Goal: Task Accomplishment & Management: Complete application form

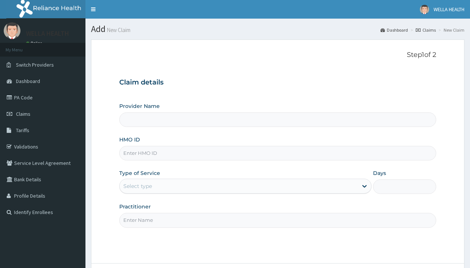
type input "WellaHealth(TELEMEDICINE)"
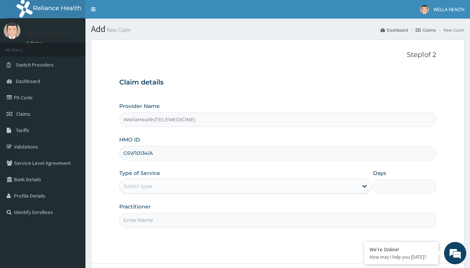
type input "GSV/10134/A"
type input "WellaHealth"
click at [137, 186] on div "Select type" at bounding box center [137, 185] width 29 height 7
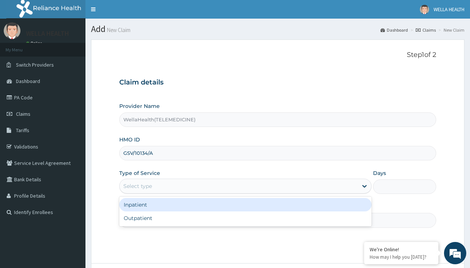
click at [245, 218] on div "Outpatient" at bounding box center [245, 217] width 252 height 13
type input "1"
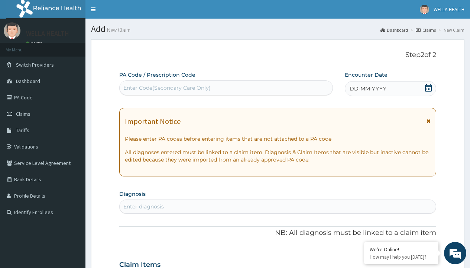
scroll to position [62, 0]
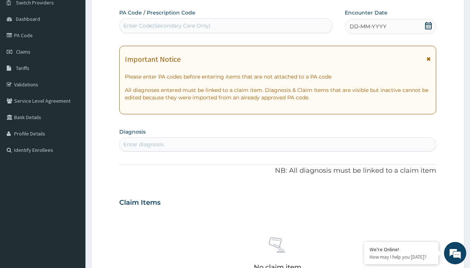
click at [367, 26] on span "DD-MM-YYYY" at bounding box center [368, 26] width 37 height 7
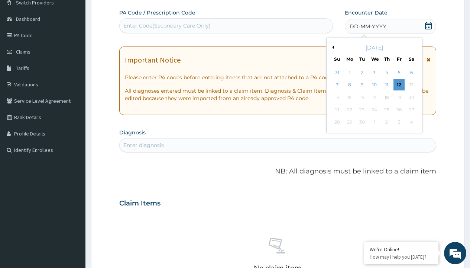
click at [332, 47] on button "Previous Month" at bounding box center [332, 47] width 4 height 4
click at [337, 85] on div "3" at bounding box center [336, 85] width 11 height 11
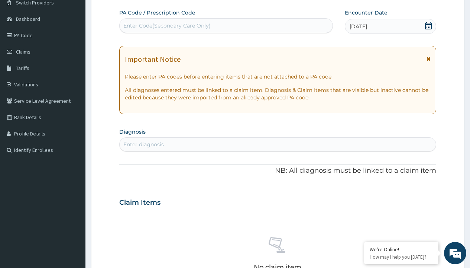
click at [143, 144] on div "Enter diagnosis" at bounding box center [143, 143] width 41 height 7
type input "prescription collected"
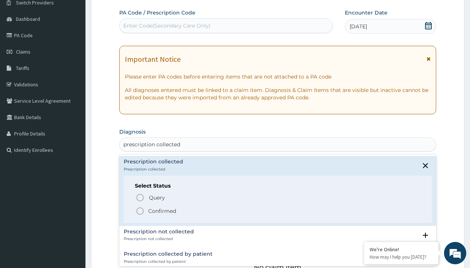
scroll to position [0, 0]
click at [162, 210] on p "Confirmed" at bounding box center [162, 210] width 28 height 7
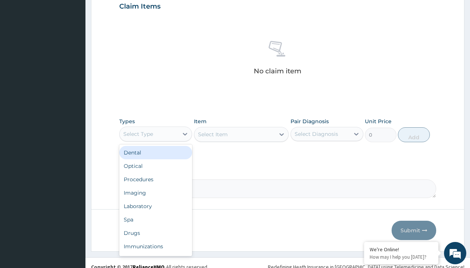
type input "procedures"
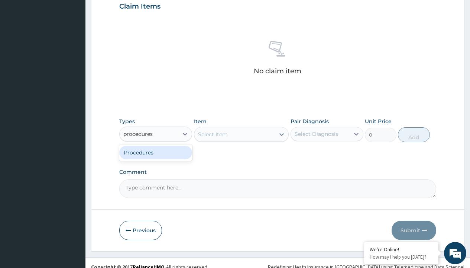
click at [156, 152] on div "Procedures" at bounding box center [155, 152] width 73 height 13
click at [213, 134] on div "Select Item" at bounding box center [213, 133] width 30 height 7
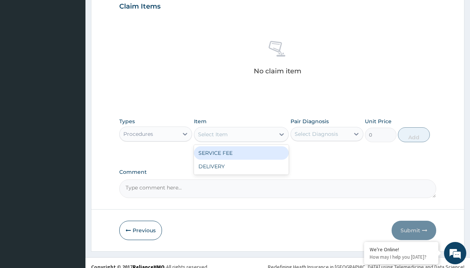
type input "service fee"
click at [241, 152] on div "SERVICE FEE" at bounding box center [241, 152] width 95 height 13
type input "100"
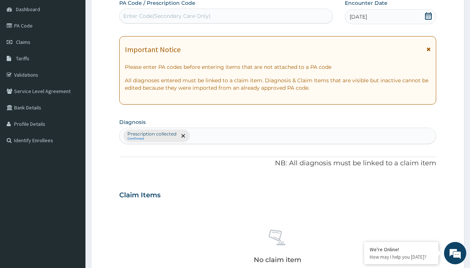
type input "prescription collected"
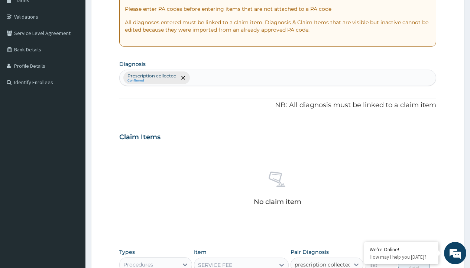
checkbox input "true"
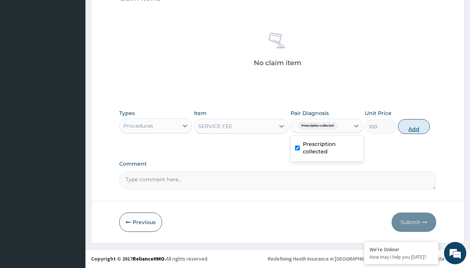
click at [414, 126] on button "Add" at bounding box center [414, 126] width 32 height 15
type input "0"
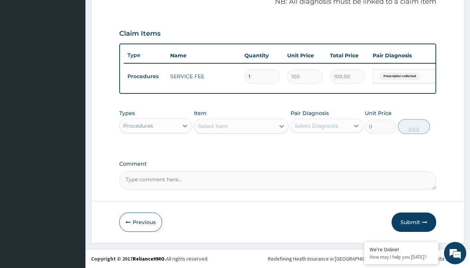
scroll to position [239, 0]
click at [138, 125] on div "Procedures" at bounding box center [138, 125] width 30 height 7
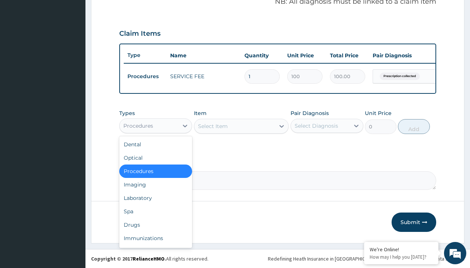
type input "drugs"
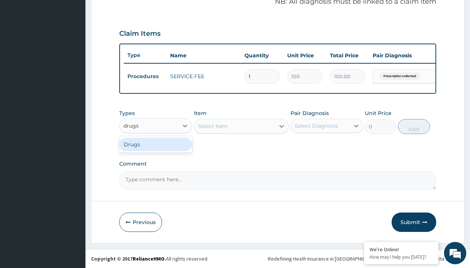
click at [156, 144] on div "Drugs" at bounding box center [155, 143] width 73 height 13
click at [213, 126] on div "Select Item" at bounding box center [241, 126] width 95 height 15
type input "clotrimazole suppository x 6"
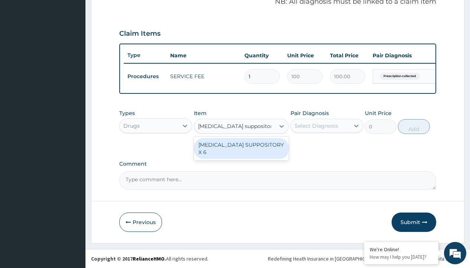
click at [241, 148] on div "[MEDICAL_DATA] SUPPOSITORY X 6" at bounding box center [241, 148] width 95 height 21
type input "912.2000122070312"
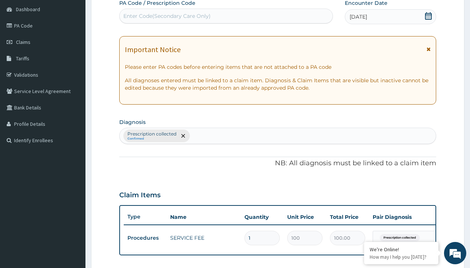
type input "prescription collected"
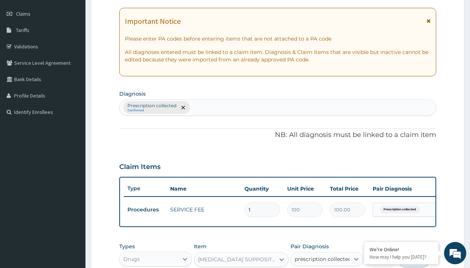
checkbox input "true"
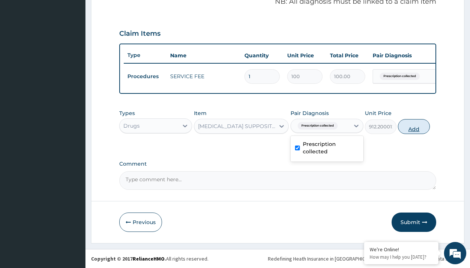
click at [414, 126] on button "Add" at bounding box center [414, 126] width 32 height 15
type input "0"
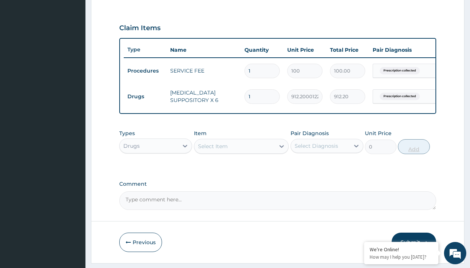
type input "12"
type input "10946.40"
type input "12"
click at [145, 96] on td "Drugs" at bounding box center [145, 97] width 43 height 14
type input "drugs"
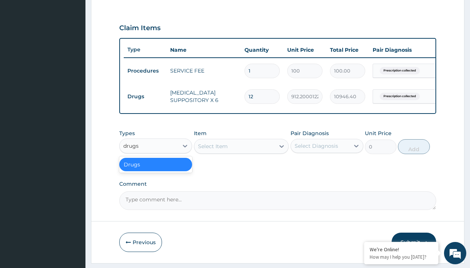
scroll to position [0, 0]
click at [156, 169] on div "Drugs" at bounding box center [155, 164] width 73 height 13
click at [213, 150] on div "Select Item" at bounding box center [213, 145] width 30 height 7
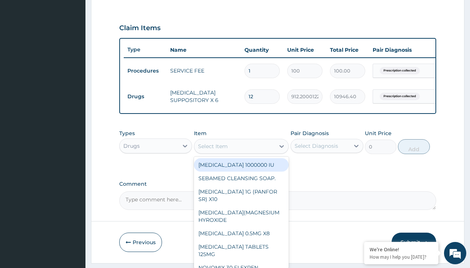
type input "secnidazole 500mg secwid/pack"
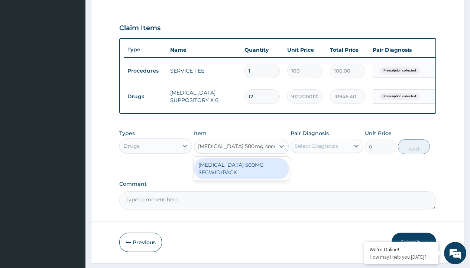
click at [241, 174] on div "SECNIDAZOLE 500MG SECWID/PACK" at bounding box center [241, 168] width 95 height 21
type input "1537.900024414062"
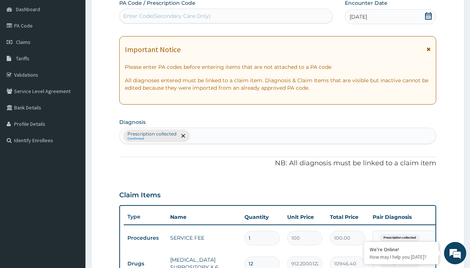
type input "prescription collected"
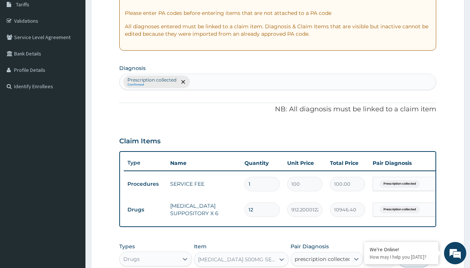
checkbox input "true"
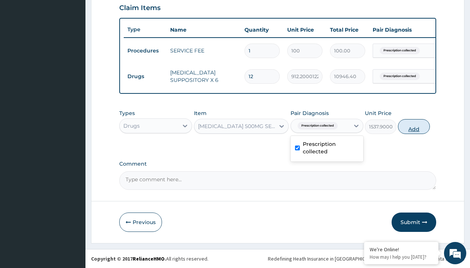
click at [414, 126] on button "Add" at bounding box center [414, 126] width 32 height 15
type input "0"
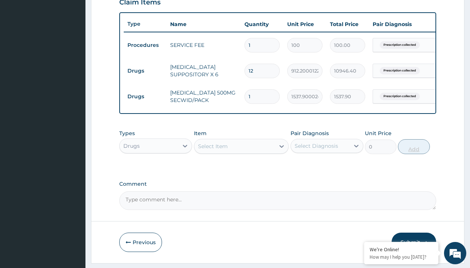
type input "4"
type input "6151.60"
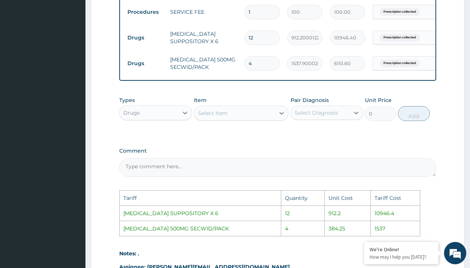
scroll to position [298, 0]
type input "0.00"
type input "1"
type input "1537.90"
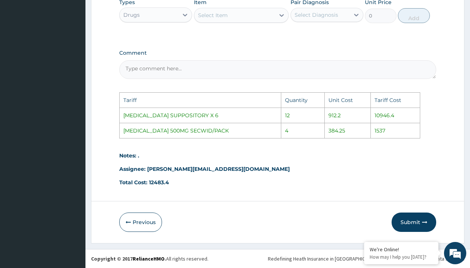
scroll to position [401, 0]
click at [407, 217] on button "Submit" at bounding box center [414, 221] width 45 height 19
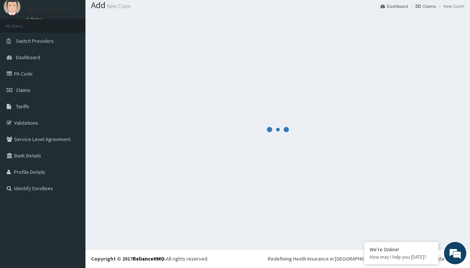
scroll to position [290, 0]
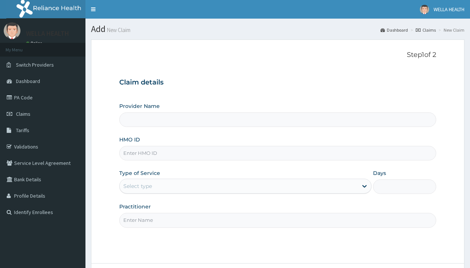
type input "WellaHealth(TELEMEDICINE)"
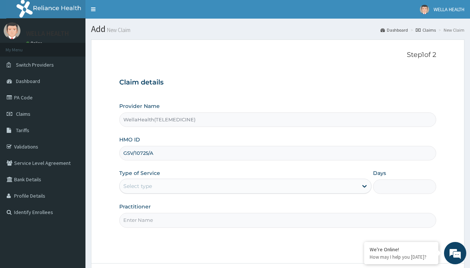
type input "GSV/10725/A"
type input "WellaHealth"
click at [137, 186] on div "Select type" at bounding box center [137, 185] width 29 height 7
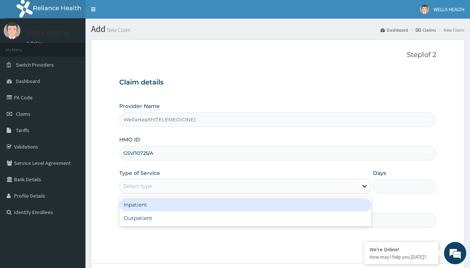
click at [245, 218] on div "Outpatient" at bounding box center [245, 217] width 252 height 13
type input "1"
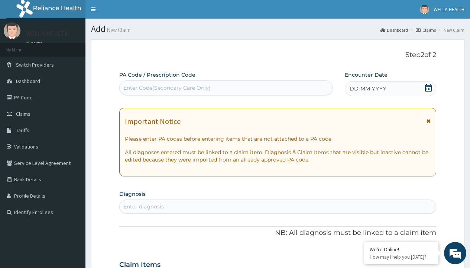
scroll to position [62, 0]
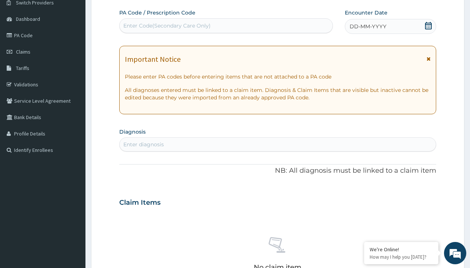
click at [367, 26] on span "DD-MM-YYYY" at bounding box center [368, 26] width 37 height 7
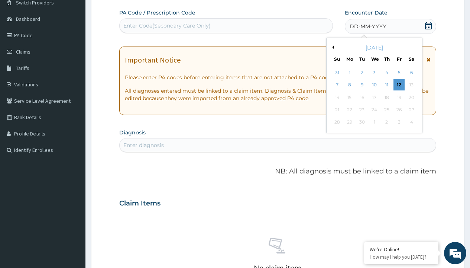
click at [332, 47] on button "Previous Month" at bounding box center [332, 47] width 4 height 4
click at [337, 85] on div "3" at bounding box center [336, 85] width 11 height 11
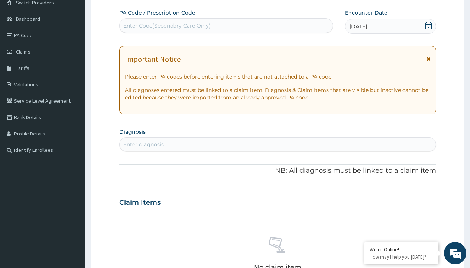
click at [166, 26] on div "Enter Code(Secondary Care Only)" at bounding box center [166, 25] width 87 height 7
type input "PRX/A93847DD"
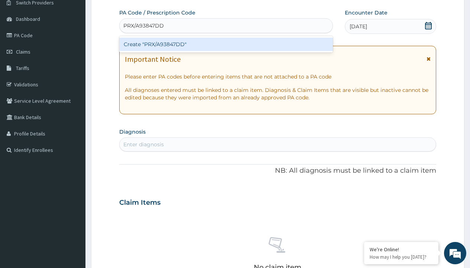
scroll to position [0, 0]
click at [226, 44] on div "Create "PRX/A93847DD"" at bounding box center [225, 44] width 213 height 13
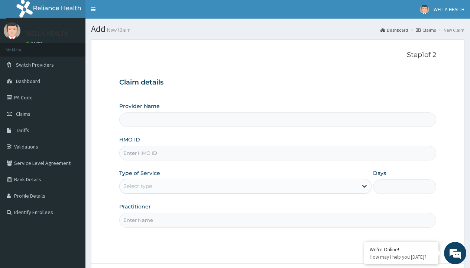
type input "WellaHealth(TELEMEDICINE)"
type input "QSH/10047/A"
type input "WellaHealth"
click at [137, 186] on div "Select type" at bounding box center [137, 185] width 29 height 7
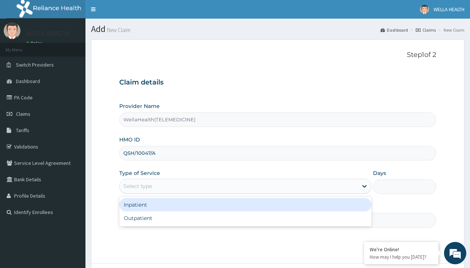
click at [245, 218] on div "Outpatient" at bounding box center [245, 217] width 252 height 13
type input "1"
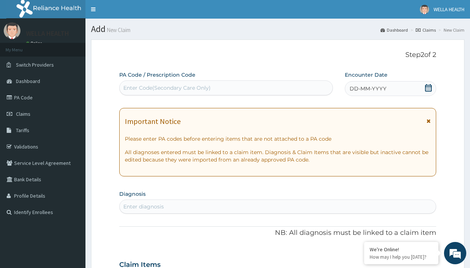
scroll to position [62, 0]
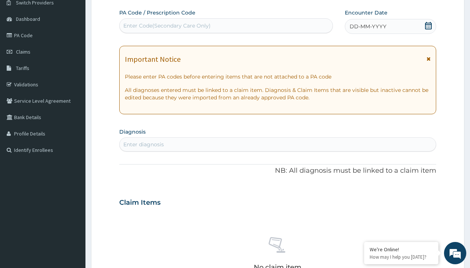
click at [367, 26] on span "DD-MM-YYYY" at bounding box center [368, 26] width 37 height 7
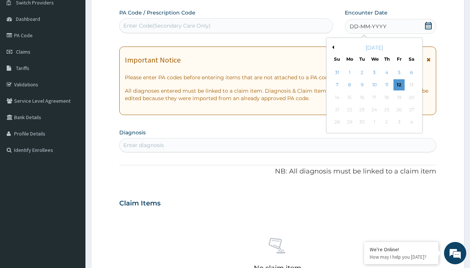
click at [332, 47] on button "Previous Month" at bounding box center [332, 47] width 4 height 4
click at [337, 85] on div "3" at bounding box center [336, 85] width 11 height 11
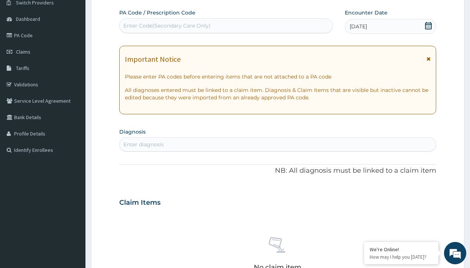
click at [143, 144] on div "Enter diagnosis" at bounding box center [143, 143] width 41 height 7
type input "prescription collected"
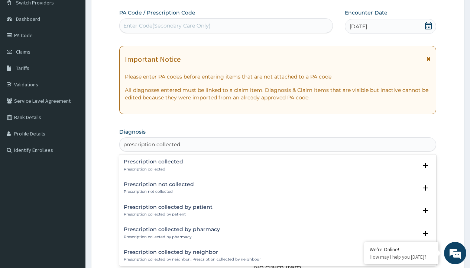
click at [152, 169] on p "Prescription collected" at bounding box center [153, 168] width 59 height 5
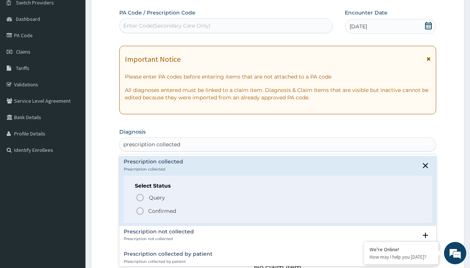
click at [162, 210] on p "Confirmed" at bounding box center [162, 210] width 28 height 7
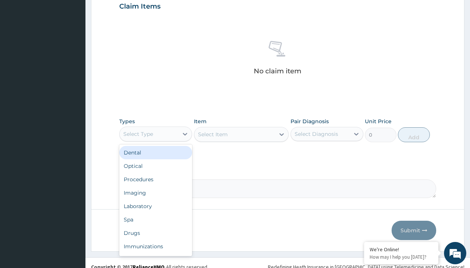
type input "procedures"
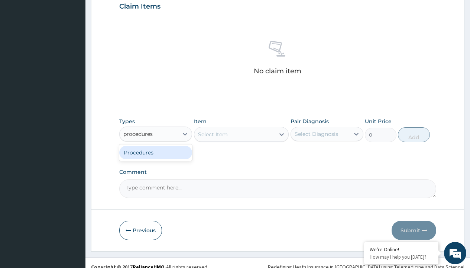
scroll to position [0, 0]
click at [156, 152] on div "Procedures" at bounding box center [155, 152] width 73 height 13
click at [213, 134] on div "Select Item" at bounding box center [213, 133] width 30 height 7
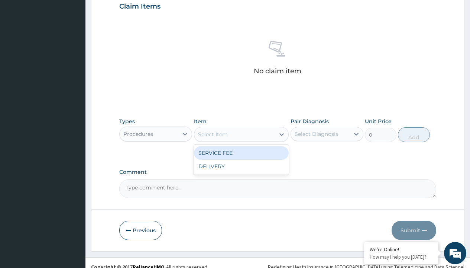
type input "service fee"
click at [241, 152] on div "SERVICE FEE" at bounding box center [241, 152] width 95 height 13
type input "100"
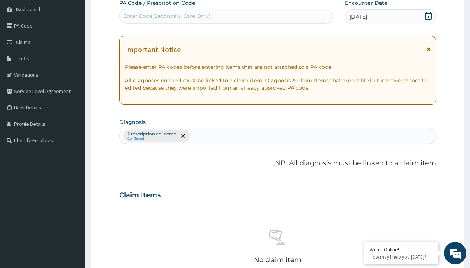
type input "prescription collected"
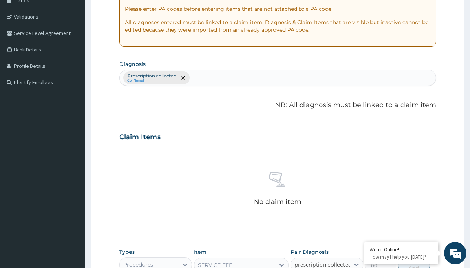
checkbox input "true"
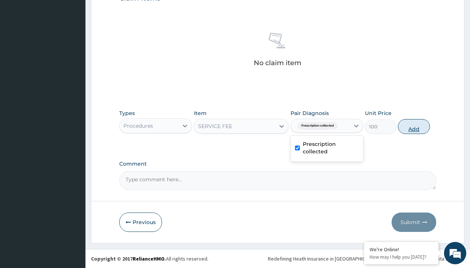
click at [414, 126] on button "Add" at bounding box center [414, 126] width 32 height 15
type input "0"
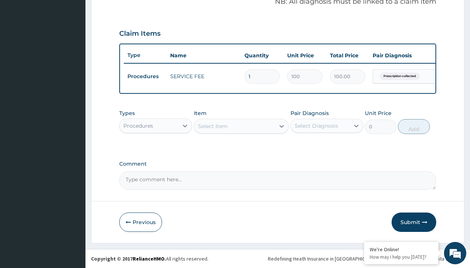
click at [138, 125] on div "Procedures" at bounding box center [138, 125] width 30 height 7
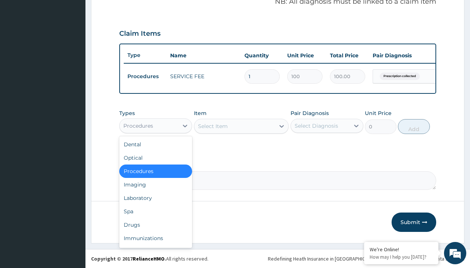
type input "drugs"
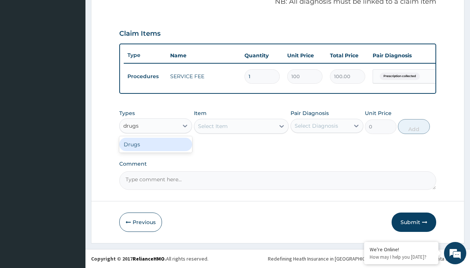
click at [156, 144] on div "Drugs" at bounding box center [155, 143] width 73 height 13
click at [213, 126] on div "Select Item" at bounding box center [241, 126] width 95 height 15
type input "levofem"
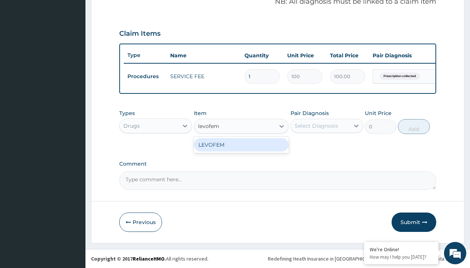
click at [241, 144] on div "LEVOFEM" at bounding box center [241, 144] width 95 height 13
type input "2013.099975585938"
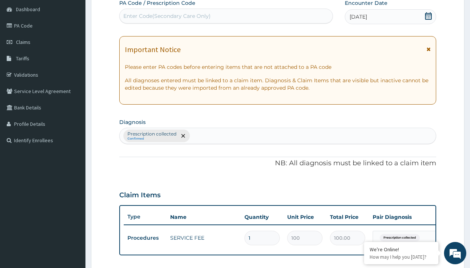
type input "prescription collected"
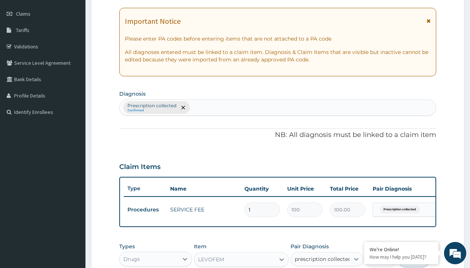
checkbox input "true"
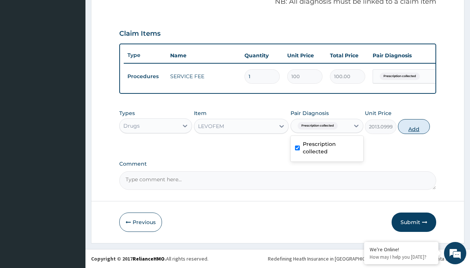
click at [414, 126] on button "Add" at bounding box center [414, 126] width 32 height 15
type input "0"
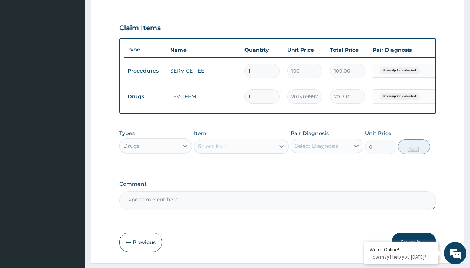
type input "28"
type input "56366.80"
type input "28"
click at [145, 96] on td "Drugs" at bounding box center [145, 97] width 43 height 14
type input "procedures"
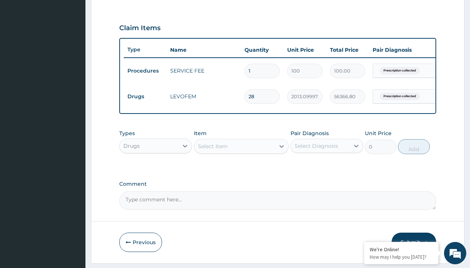
scroll to position [0, 0]
click at [156, 169] on div "Procedures" at bounding box center [155, 164] width 73 height 13
click at [213, 150] on div "Select Item" at bounding box center [213, 145] width 30 height 7
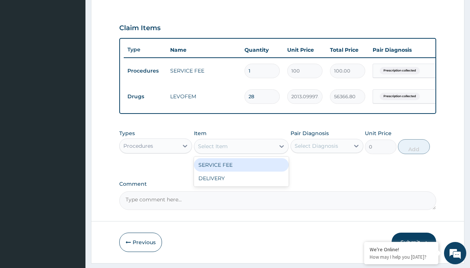
type input "delivery"
click at [241, 170] on div "DELIVERY" at bounding box center [241, 164] width 95 height 13
type input "2000"
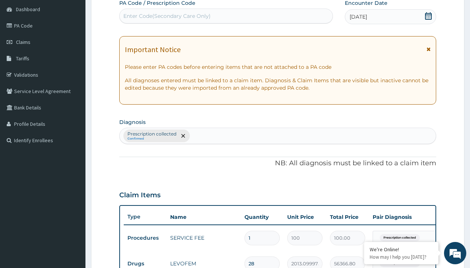
type input "prescription collected"
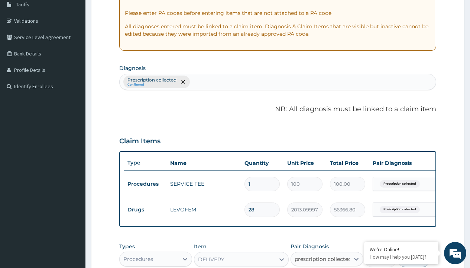
checkbox input "true"
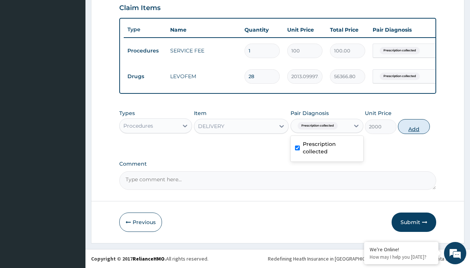
click at [414, 126] on button "Add" at bounding box center [414, 126] width 32 height 15
type input "0"
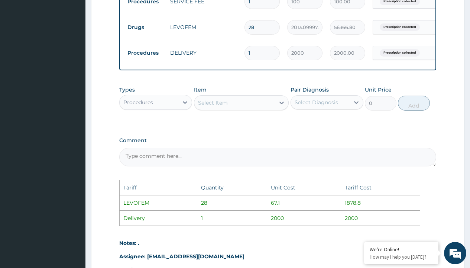
scroll to position [307, 0]
click at [270, 30] on input "28" at bounding box center [262, 27] width 35 height 14
type input "2"
type input "4026.20"
type input "27"
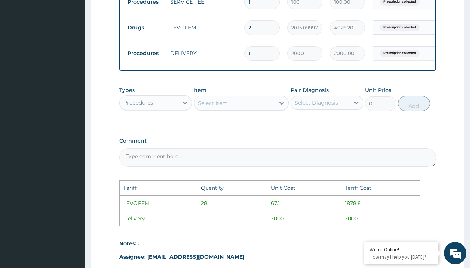
type input "54353.70"
type input "2"
type input "4026.20"
type input "0.00"
type input "1"
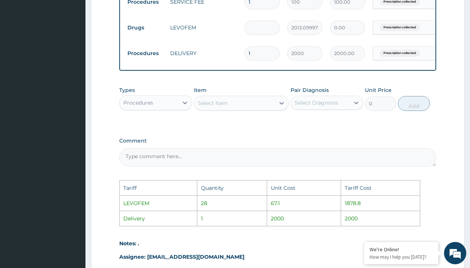
type input "2013.10"
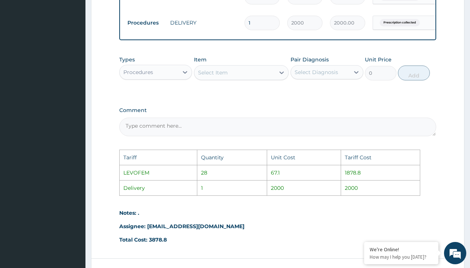
scroll to position [401, 0]
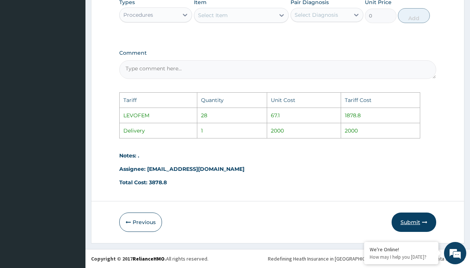
type input "1"
click at [407, 220] on button "Submit" at bounding box center [414, 221] width 45 height 19
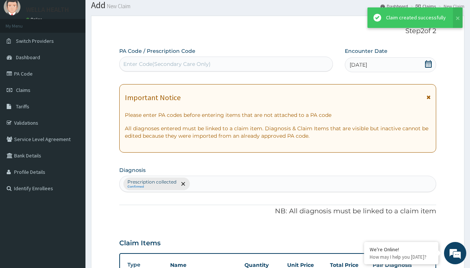
scroll to position [290, 0]
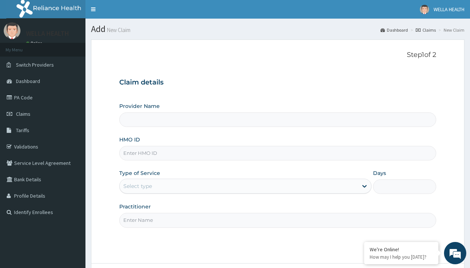
type input "WellaHealth(TELEMEDICINE)"
type input "RET/46194/A"
type input "WellaHealth"
click at [137, 186] on div "Select type" at bounding box center [137, 185] width 29 height 7
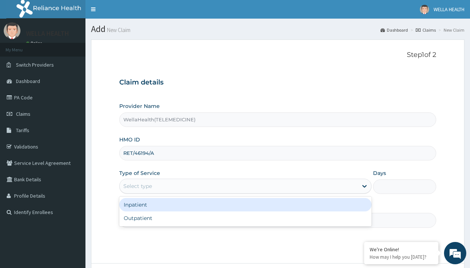
click at [245, 218] on div "Outpatient" at bounding box center [245, 217] width 252 height 13
type input "1"
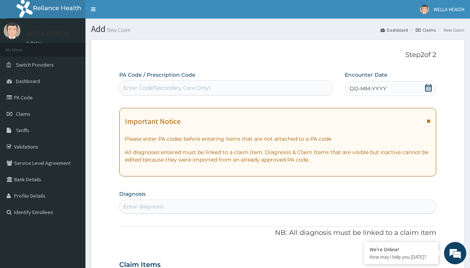
scroll to position [62, 0]
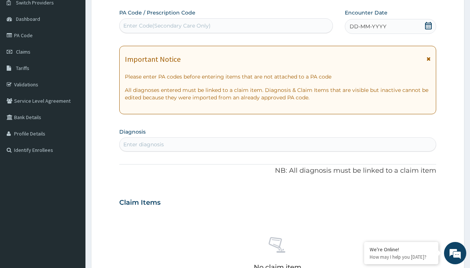
click at [367, 26] on span "DD-MM-YYYY" at bounding box center [368, 26] width 37 height 7
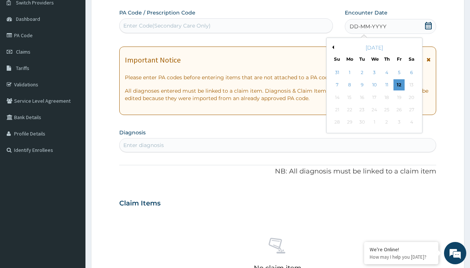
click at [332, 47] on button "Previous Month" at bounding box center [332, 47] width 4 height 4
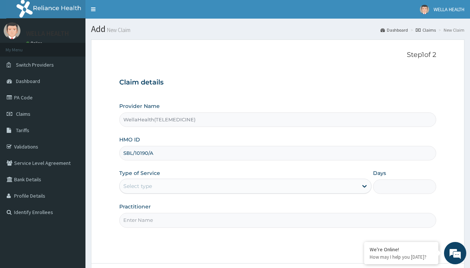
type input "SBL/10190/A"
type input "WellaHealth"
click at [137, 186] on div "Select type" at bounding box center [137, 185] width 29 height 7
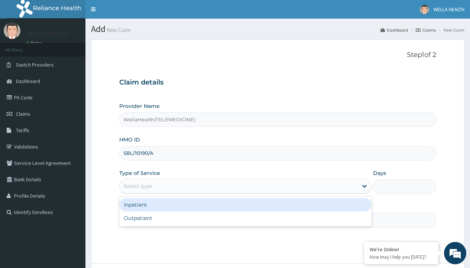
click at [245, 218] on div "Outpatient" at bounding box center [245, 217] width 252 height 13
type input "1"
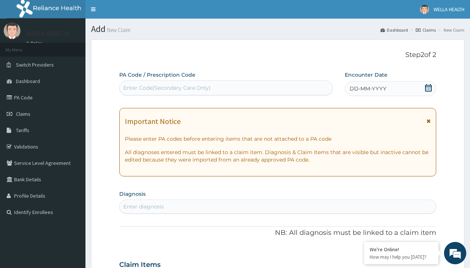
scroll to position [62, 0]
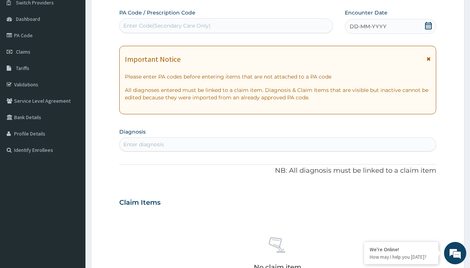
click at [367, 26] on span "DD-MM-YYYY" at bounding box center [368, 26] width 37 height 7
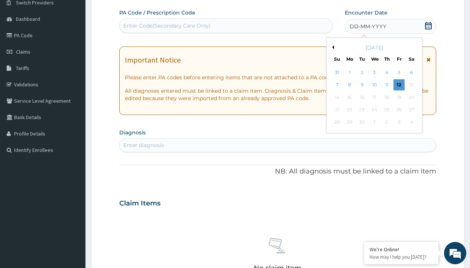
click at [332, 47] on button "Previous Month" at bounding box center [332, 47] width 4 height 4
click at [337, 85] on div "3" at bounding box center [336, 85] width 11 height 11
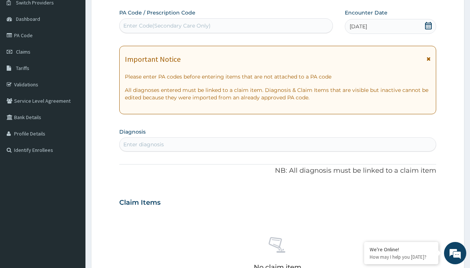
click at [143, 144] on div "Enter diagnosis" at bounding box center [143, 143] width 41 height 7
type input "prescription collected"
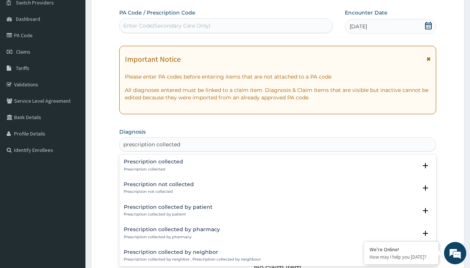
click at [152, 169] on p "Prescription collected" at bounding box center [153, 168] width 59 height 5
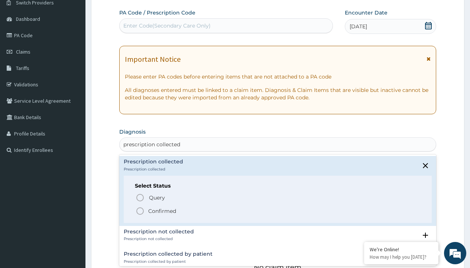
click at [162, 210] on p "Confirmed" at bounding box center [162, 210] width 28 height 7
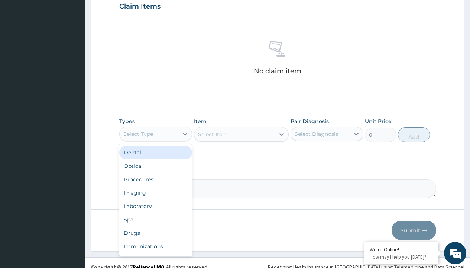
type input "procedures"
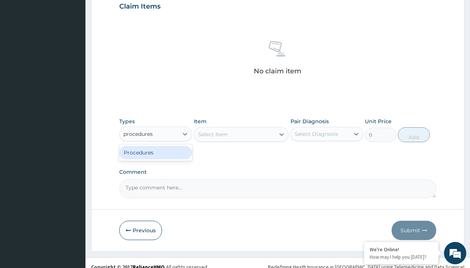
scroll to position [0, 0]
click at [156, 152] on div "Procedures" at bounding box center [155, 152] width 73 height 13
click at [213, 134] on div "Select Item" at bounding box center [241, 134] width 95 height 15
click at [138, 133] on div "Procedures" at bounding box center [138, 133] width 30 height 7
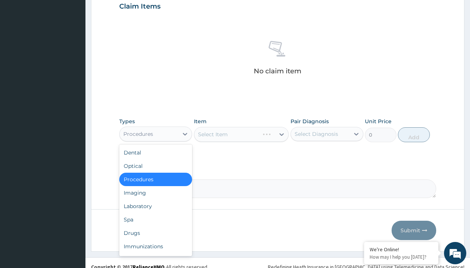
type input "procedures"
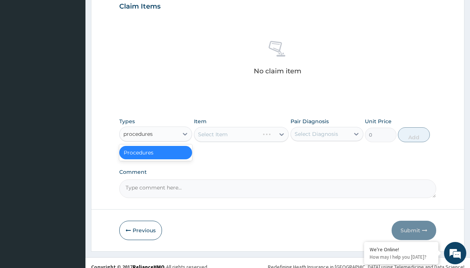
click at [156, 152] on div "Procedures" at bounding box center [155, 152] width 73 height 13
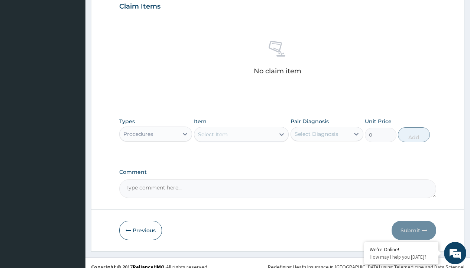
click at [213, 134] on div "Select Item" at bounding box center [213, 133] width 30 height 7
type input "service fee"
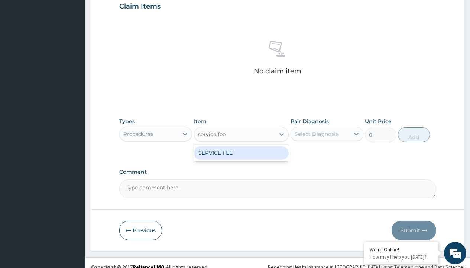
click at [241, 152] on div "SERVICE FEE" at bounding box center [241, 152] width 95 height 13
type input "100"
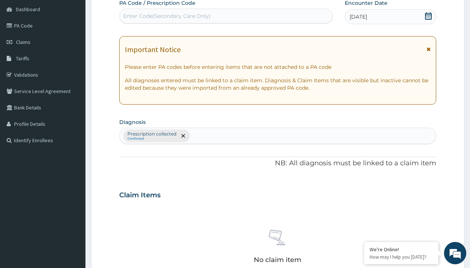
type input "prescription collected"
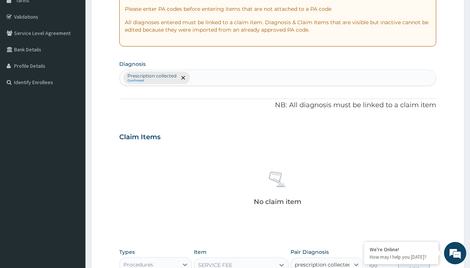
checkbox input "true"
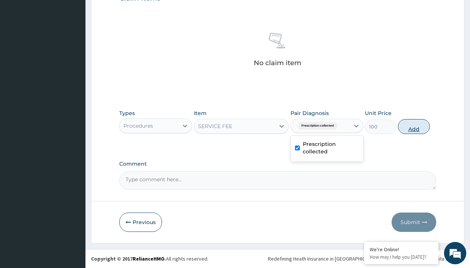
click at [414, 126] on button "Add" at bounding box center [414, 126] width 32 height 15
type input "0"
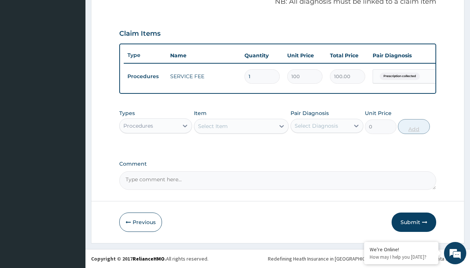
scroll to position [239, 0]
click at [138, 125] on div "Procedures" at bounding box center [138, 125] width 30 height 7
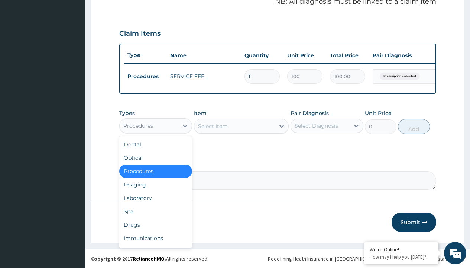
type input "drugs"
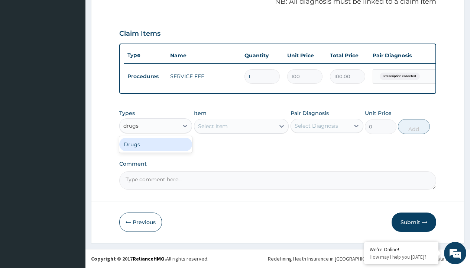
click at [156, 144] on div "Drugs" at bounding box center [155, 143] width 73 height 13
click at [213, 126] on div "Select Item" at bounding box center [241, 126] width 95 height 15
click at [131, 125] on div "Drugs" at bounding box center [131, 125] width 16 height 7
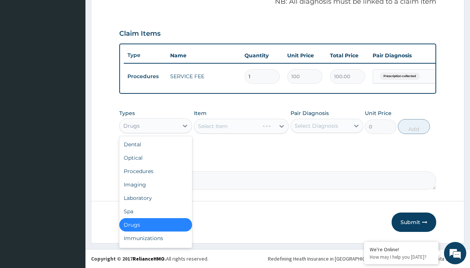
type input "drugs"
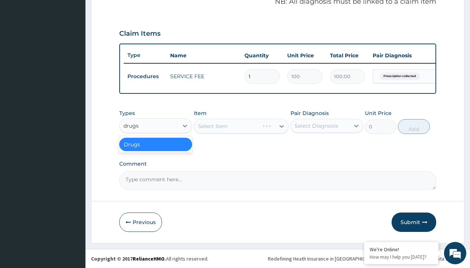
click at [156, 144] on div "Drugs" at bounding box center [155, 143] width 73 height 13
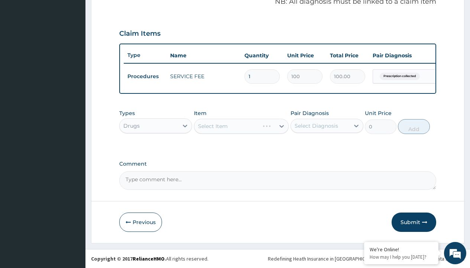
click at [213, 126] on div "Select Item" at bounding box center [241, 126] width 95 height 15
type input "emal artemether injection per pack/pack"
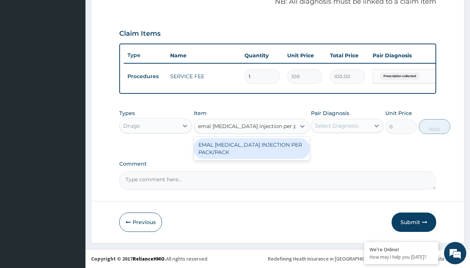
click at [252, 148] on div "EMAL ARTEMETHER INJECTION PER PACK/PACK" at bounding box center [252, 148] width 116 height 21
type input "2185"
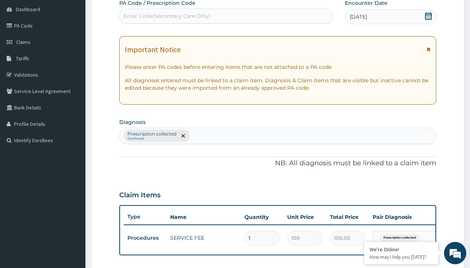
type input "prescription collected"
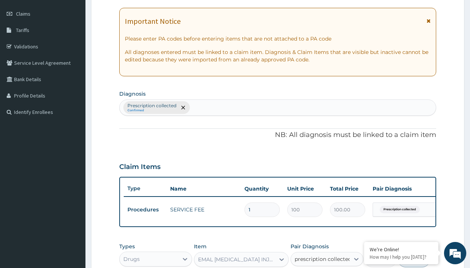
checkbox input "true"
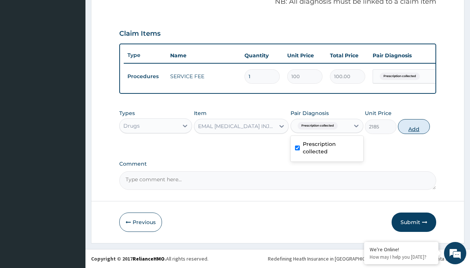
click at [414, 126] on button "Add" at bounding box center [414, 126] width 32 height 15
type input "0"
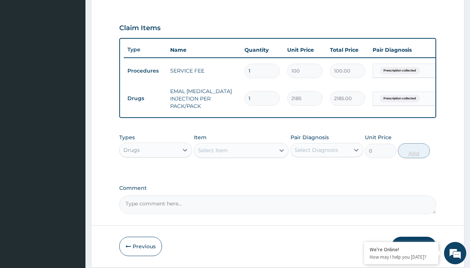
type input "3"
type input "6555.00"
type input "3"
click at [145, 98] on td "Drugs" at bounding box center [145, 98] width 43 height 14
type input "drugs"
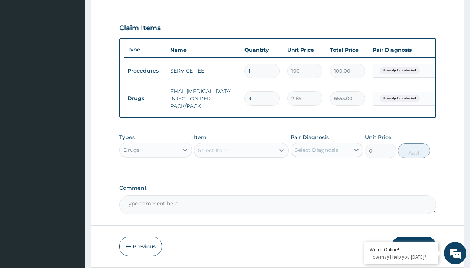
scroll to position [0, 0]
click at [156, 174] on div "Drugs" at bounding box center [155, 168] width 73 height 13
click at [213, 154] on div "Select Item" at bounding box center [213, 149] width 30 height 7
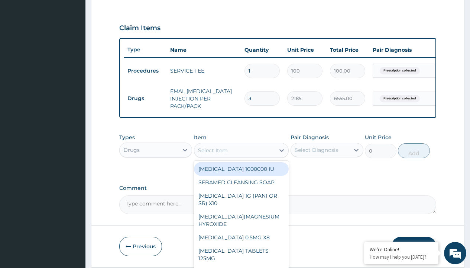
type input "cefuroxime 500mg x10"
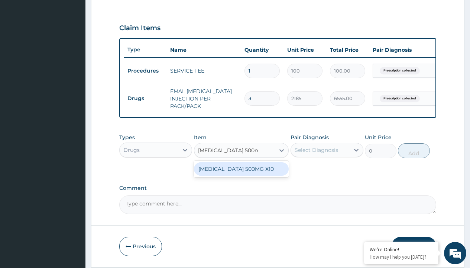
click at [241, 174] on div "CEFUROXIME 500MG X10" at bounding box center [241, 168] width 95 height 13
type input "630"
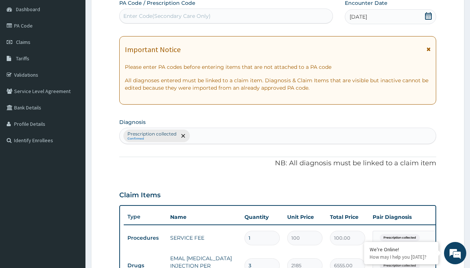
type input "prescription collected"
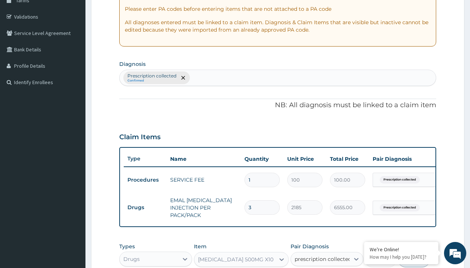
checkbox input "true"
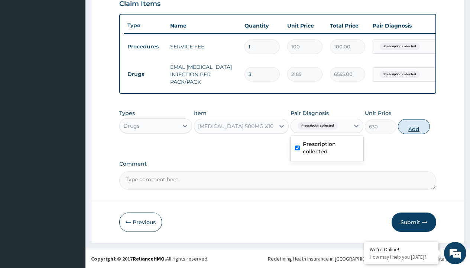
click at [414, 126] on button "Add" at bounding box center [414, 126] width 32 height 15
type input "0"
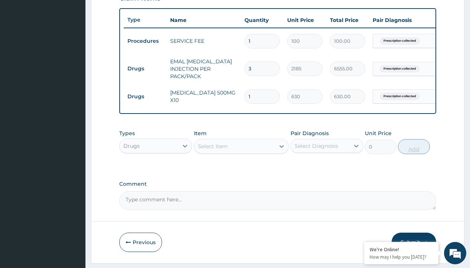
type input "10"
type input "6300.00"
type input "10"
click at [145, 68] on td "Drugs" at bounding box center [145, 69] width 43 height 14
type input "drugs"
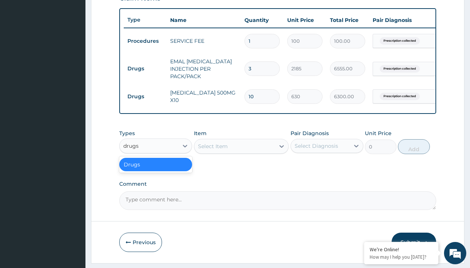
scroll to position [0, 0]
click at [156, 169] on div "Drugs" at bounding box center [155, 164] width 73 height 13
click at [213, 150] on div "Select Item" at bounding box center [213, 145] width 30 height 7
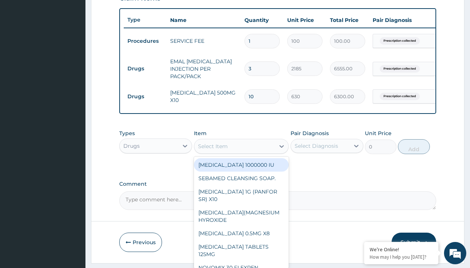
type input "diclofenac injection 75mg by 10"
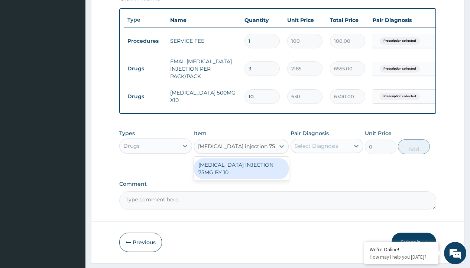
click at [241, 174] on div "DICLOFENAC INJECTION 75MG BY 10" at bounding box center [241, 168] width 95 height 21
type input "522.5"
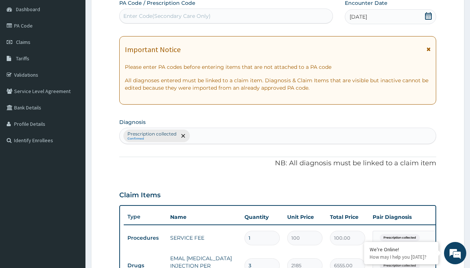
type input "prescription collected"
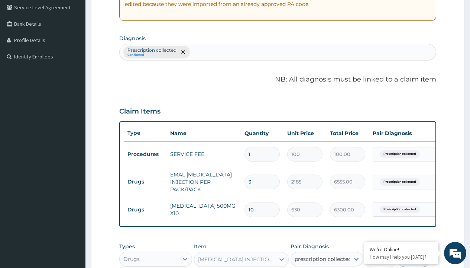
checkbox input "true"
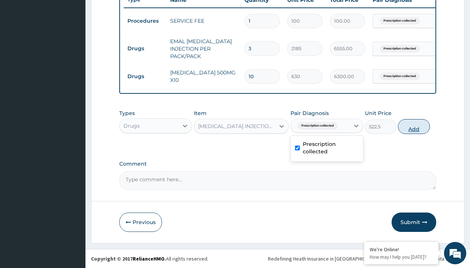
click at [414, 126] on button "Add" at bounding box center [414, 126] width 32 height 15
type input "0"
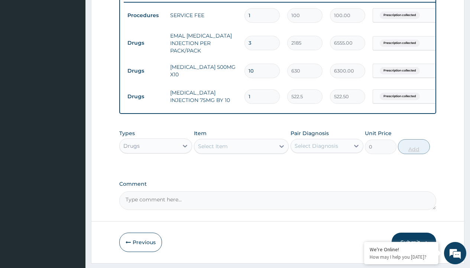
type input "2"
type input "1045.00"
type input "2"
click at [145, 43] on td "Drugs" at bounding box center [145, 43] width 43 height 14
type input "drugs"
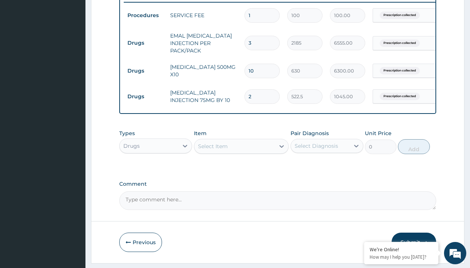
scroll to position [0, 0]
click at [156, 169] on div "Drugs" at bounding box center [155, 164] width 73 height 13
click at [213, 150] on div "Select Item" at bounding box center [213, 145] width 30 height 7
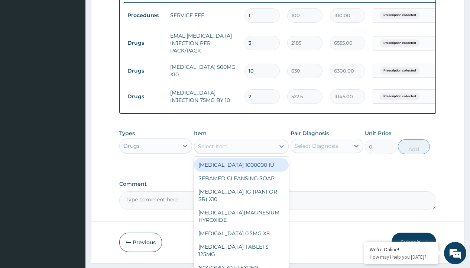
type input "artemether + lumefantrine 80/480 /tab"
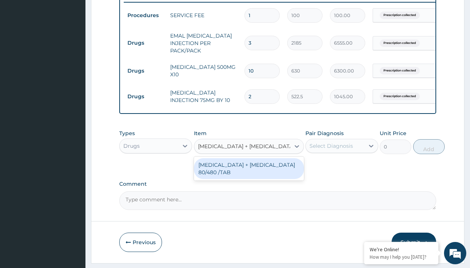
click at [249, 174] on div "ARTEMETHER + LUMEFANTRINE 80/480 /TAB" at bounding box center [249, 168] width 110 height 21
type input "609.5999755859375"
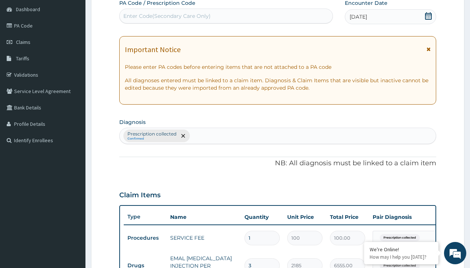
type input "prescription collected"
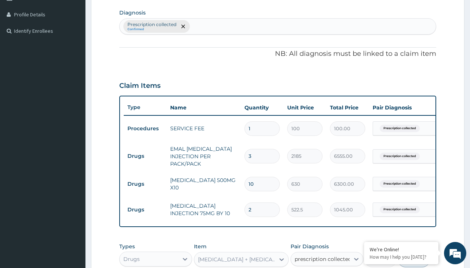
checkbox input "true"
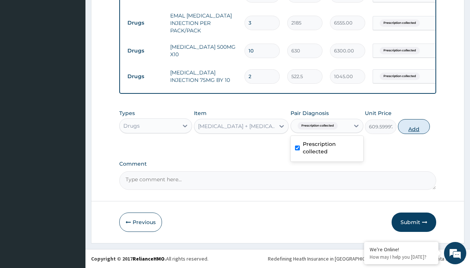
click at [414, 126] on button "Add" at bounding box center [414, 126] width 32 height 15
type input "0"
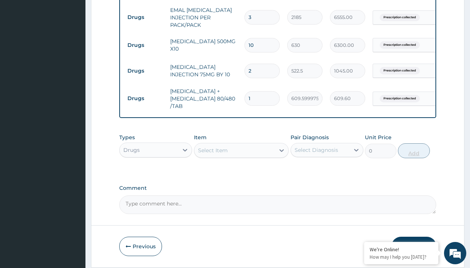
type input "6"
type input "3657.60"
type input "6"
click at [145, 17] on td "Drugs" at bounding box center [145, 17] width 43 height 14
type input "procedures"
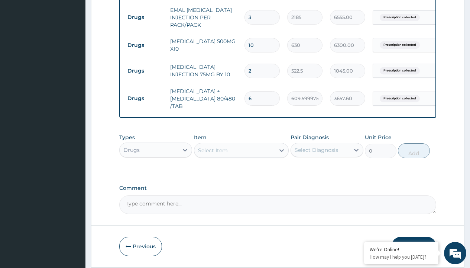
scroll to position [0, 0]
click at [156, 174] on div "Procedures" at bounding box center [155, 168] width 73 height 13
click at [213, 154] on div "Select Item" at bounding box center [213, 149] width 30 height 7
type input "delivery"
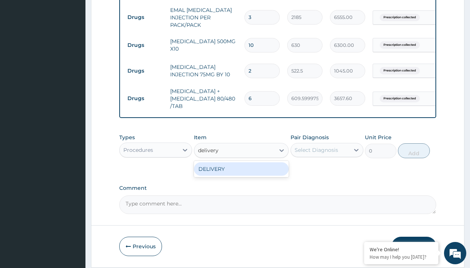
click at [241, 174] on div "DELIVERY" at bounding box center [241, 168] width 95 height 13
type input "2000"
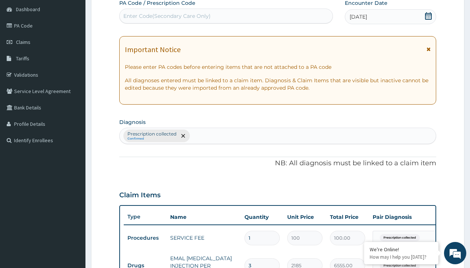
type input "prescription collected"
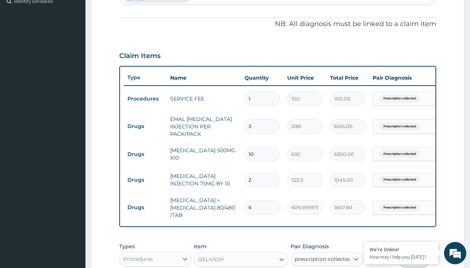
checkbox input "true"
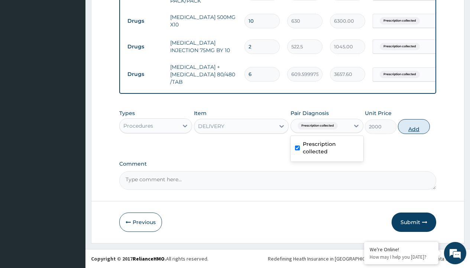
click at [414, 126] on button "Add" at bounding box center [414, 126] width 32 height 15
type input "0"
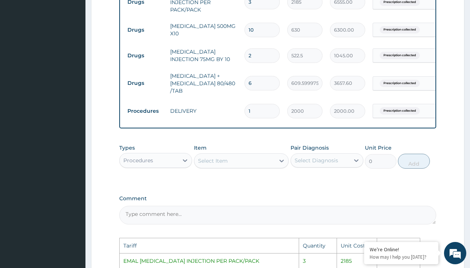
scroll to position [318, 0]
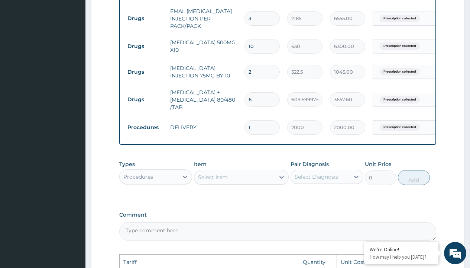
click at [263, 49] on input "10" at bounding box center [262, 46] width 35 height 14
type input "1"
type input "630.00"
type input "0.00"
type input "9"
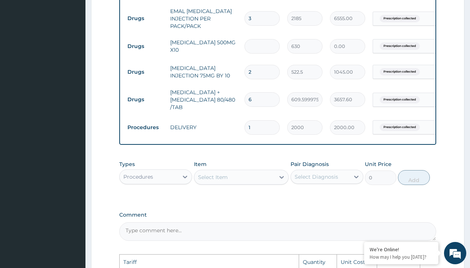
type input "5670.00"
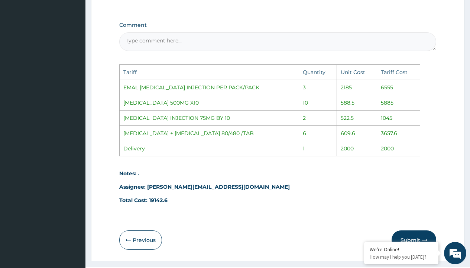
scroll to position [531, 0]
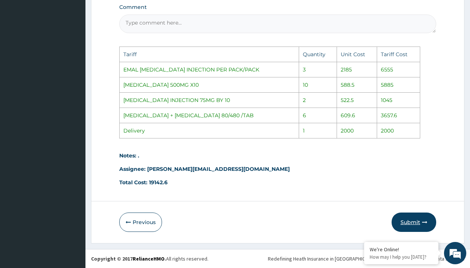
type input "9"
click at [421, 224] on button "Submit" at bounding box center [414, 221] width 45 height 19
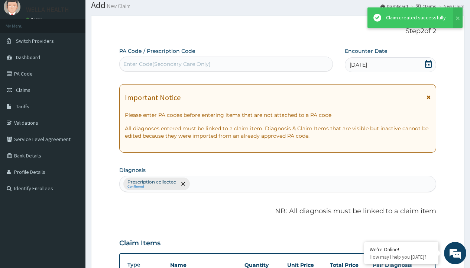
scroll to position [375, 0]
